Goal: Task Accomplishment & Management: Complete application form

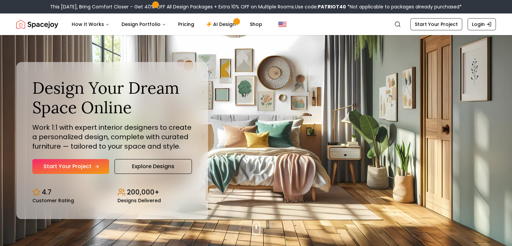
click at [85, 165] on link "Start Your Project" at bounding box center [70, 166] width 77 height 15
click at [213, 23] on link "AI Design" at bounding box center [222, 24] width 42 height 13
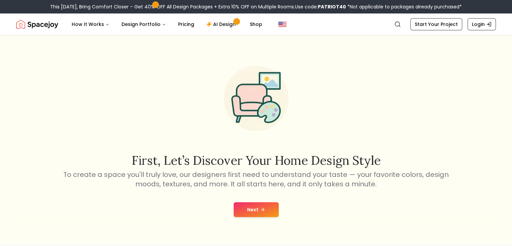
click at [250, 208] on button "Next" at bounding box center [256, 209] width 45 height 15
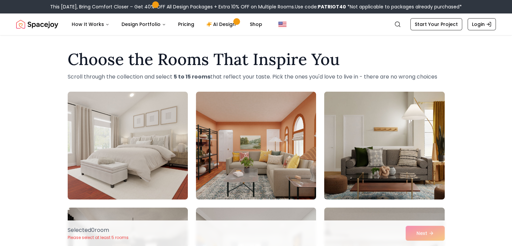
click at [369, 165] on img at bounding box center [384, 145] width 126 height 113
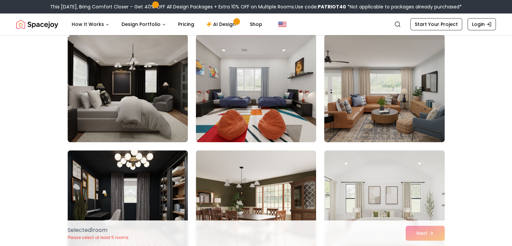
scroll to position [174, 0]
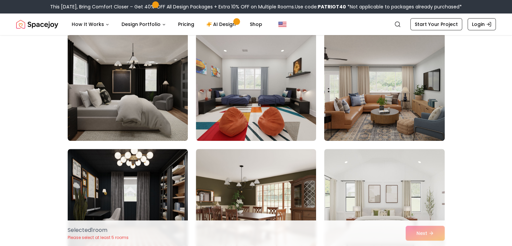
click at [332, 131] on img at bounding box center [384, 86] width 126 height 113
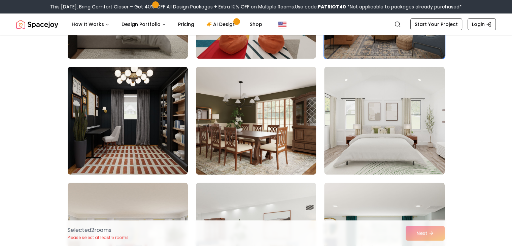
scroll to position [257, 0]
click at [269, 145] on img at bounding box center [256, 120] width 126 height 113
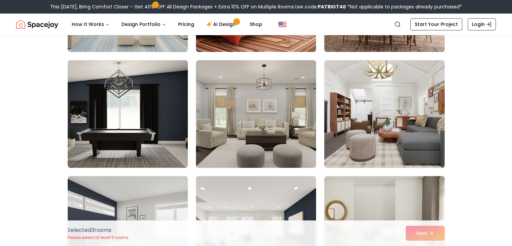
scroll to position [752, 0]
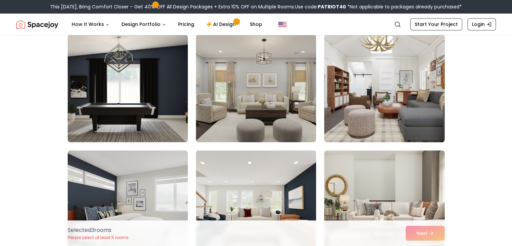
click at [381, 117] on img at bounding box center [384, 88] width 126 height 113
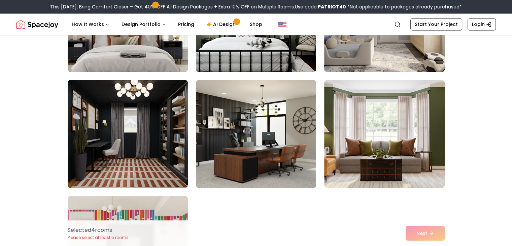
scroll to position [3718, 0]
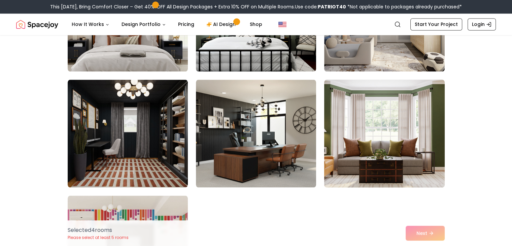
click at [344, 102] on img at bounding box center [384, 133] width 126 height 113
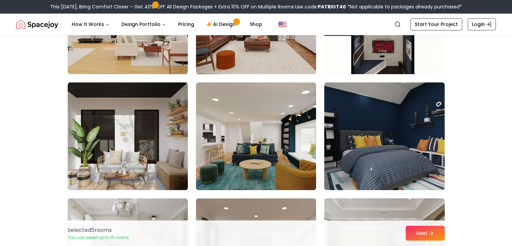
scroll to position [3369, 0]
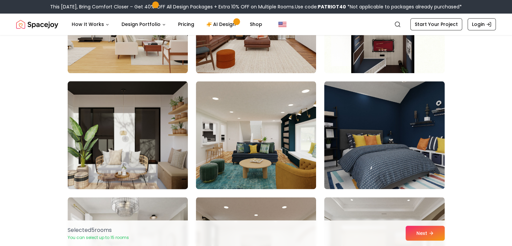
click at [163, 125] on img at bounding box center [128, 134] width 126 height 113
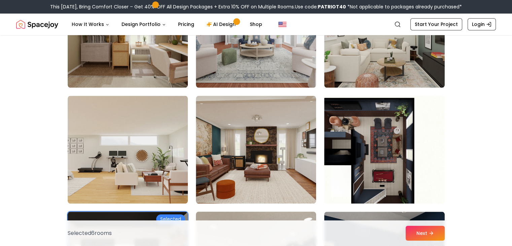
scroll to position [3239, 0]
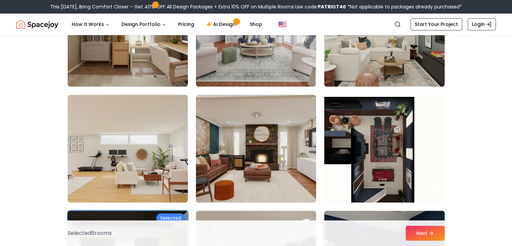
click at [234, 126] on img at bounding box center [256, 148] width 126 height 113
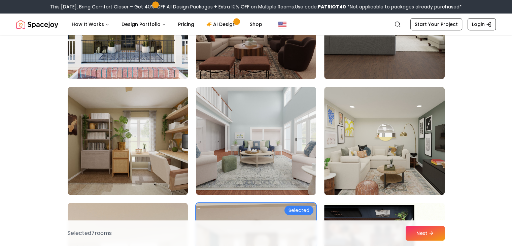
scroll to position [3132, 0]
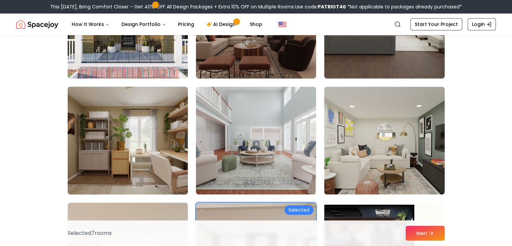
click at [172, 132] on img at bounding box center [128, 140] width 126 height 113
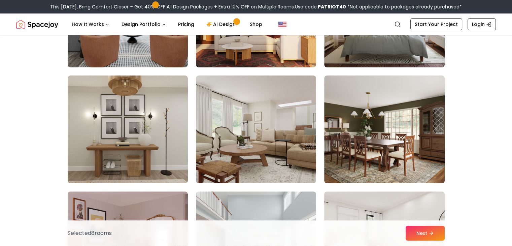
scroll to position [2793, 0]
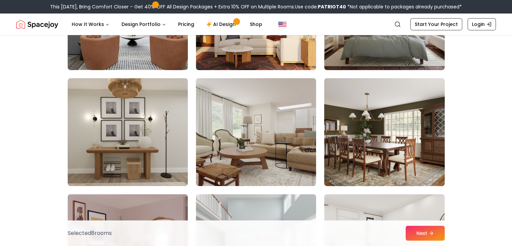
click at [377, 138] on img at bounding box center [384, 131] width 126 height 113
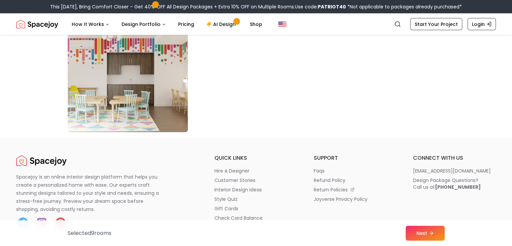
scroll to position [3889, 0]
click at [425, 232] on button "Next" at bounding box center [425, 233] width 39 height 15
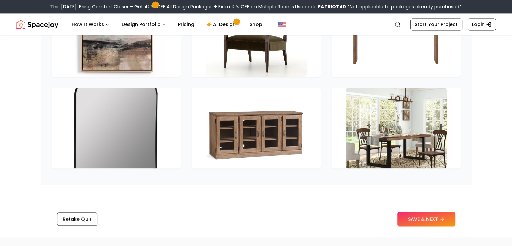
scroll to position [986, 0]
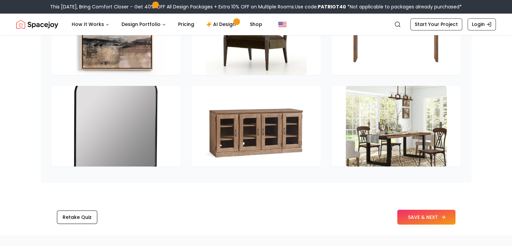
click at [425, 214] on button "SAVE & NEXT" at bounding box center [426, 216] width 58 height 15
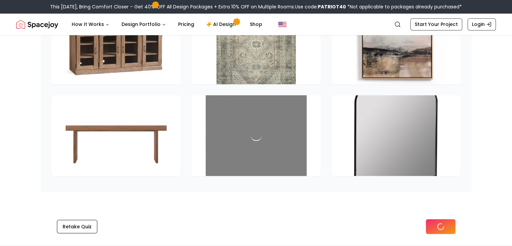
scroll to position [895, 0]
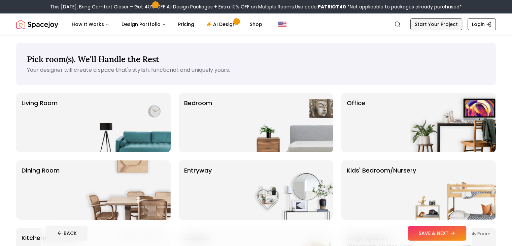
click at [431, 27] on link "Start Your Project" at bounding box center [436, 24] width 52 height 12
click at [160, 135] on img at bounding box center [127, 122] width 86 height 59
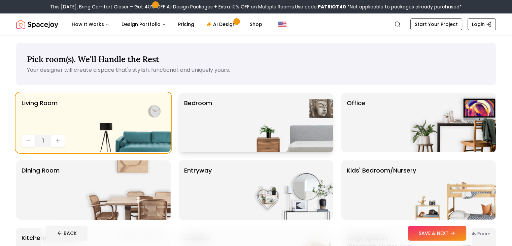
click at [224, 139] on div "Bedroom" at bounding box center [256, 122] width 155 height 59
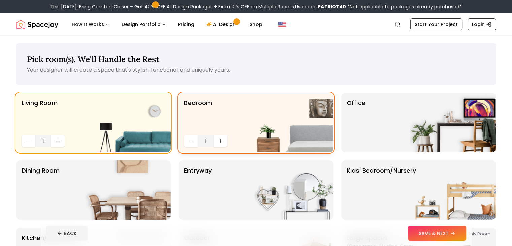
click at [224, 139] on button "Increase quantity" at bounding box center [220, 141] width 13 height 12
click at [148, 182] on img at bounding box center [127, 189] width 86 height 59
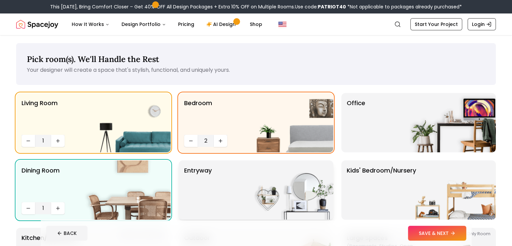
click at [252, 189] on img at bounding box center [290, 189] width 86 height 59
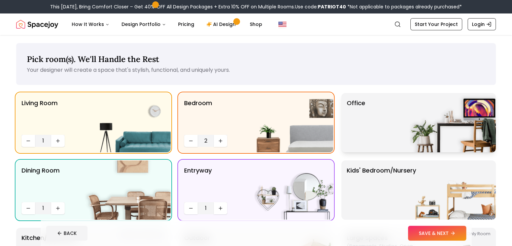
click at [375, 138] on div "Office" at bounding box center [418, 122] width 155 height 59
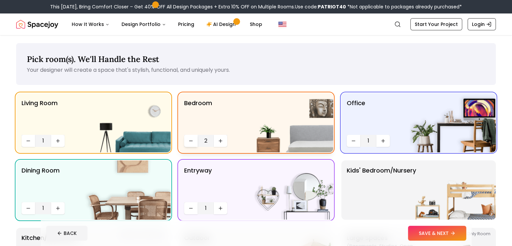
click at [194, 139] on button "Decrease quantity" at bounding box center [190, 141] width 13 height 12
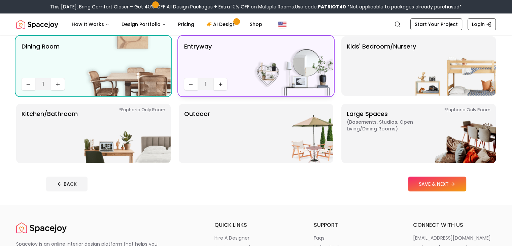
scroll to position [124, 0]
click at [140, 142] on img at bounding box center [127, 133] width 86 height 59
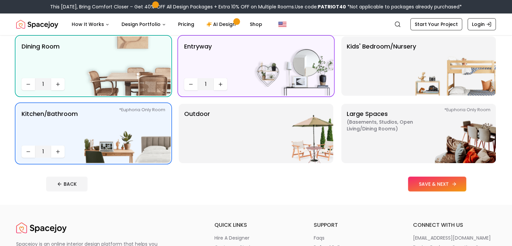
click at [451, 181] on button "SAVE & NEXT" at bounding box center [437, 183] width 58 height 15
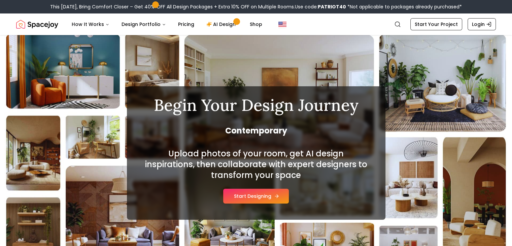
click at [240, 194] on button "Start Designing" at bounding box center [256, 196] width 66 height 15
